Goal: Task Accomplishment & Management: Manage account settings

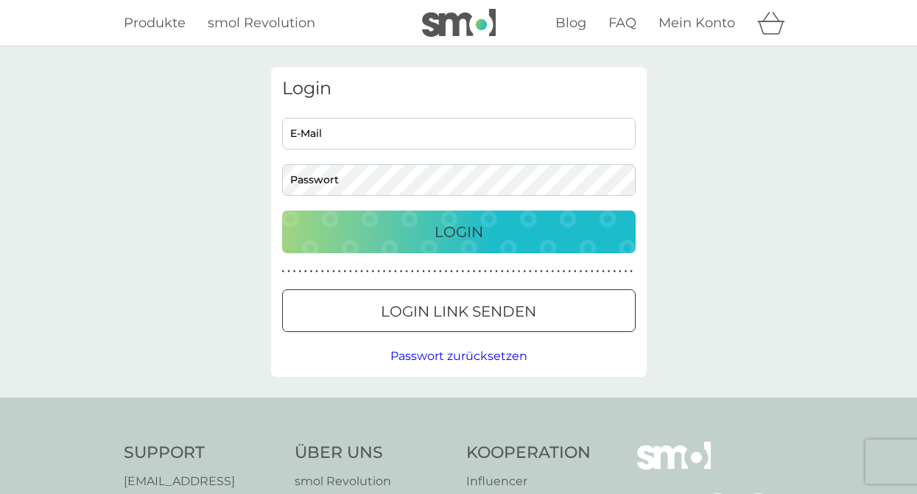
click at [349, 134] on input "E-Mail" at bounding box center [458, 134] width 353 height 32
type input "[PERSON_NAME][EMAIL_ADDRESS][PERSON_NAME][DOMAIN_NAME]"
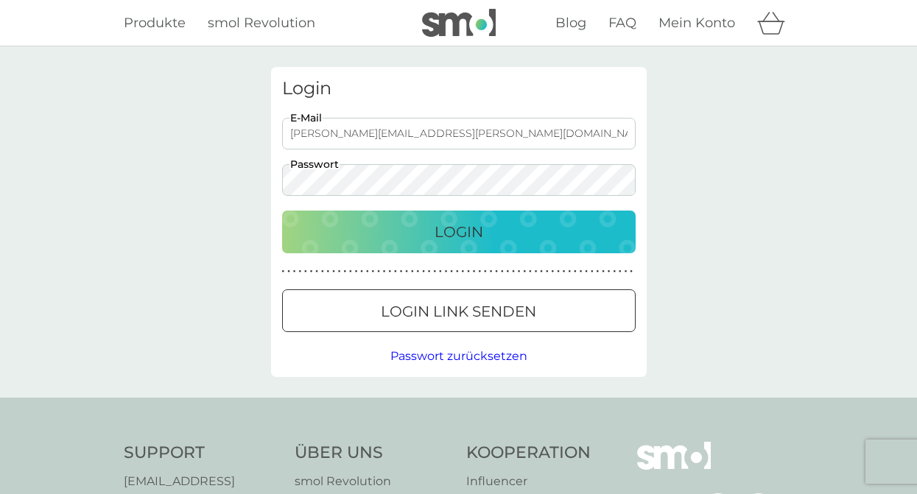
click at [365, 230] on div "Login" at bounding box center [459, 232] width 324 height 24
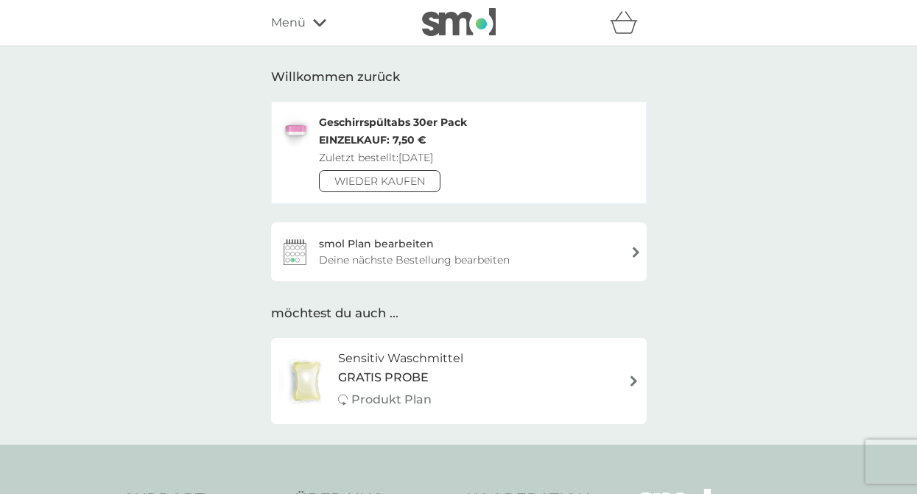
click at [556, 256] on div "smol Plan bearbeiten Deine nächste Bestellung bearbeiten" at bounding box center [459, 251] width 376 height 59
